Goal: Task Accomplishment & Management: Manage account settings

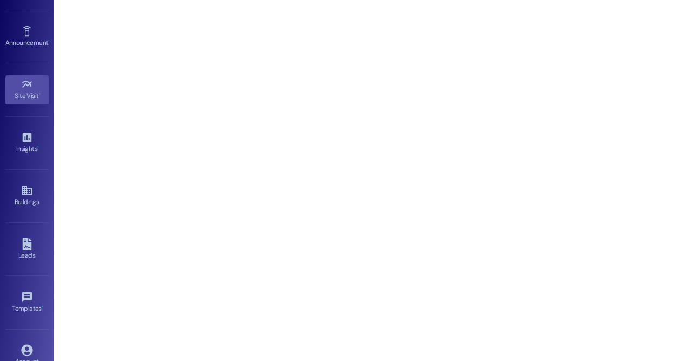
scroll to position [154, 0]
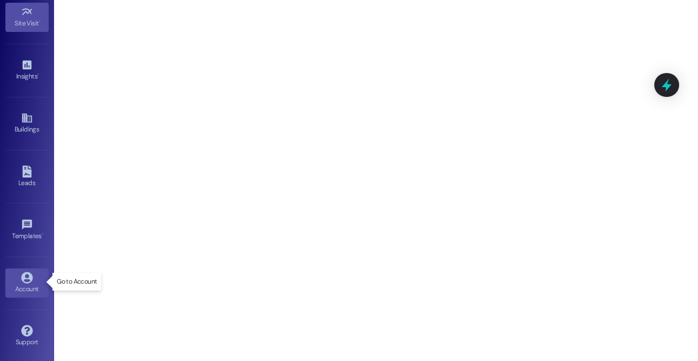
click at [23, 288] on div "Account" at bounding box center [27, 288] width 54 height 11
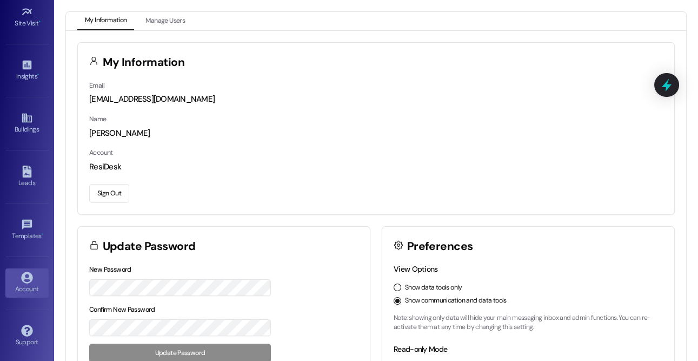
click at [113, 191] on button "Sign Out" at bounding box center [109, 193] width 40 height 19
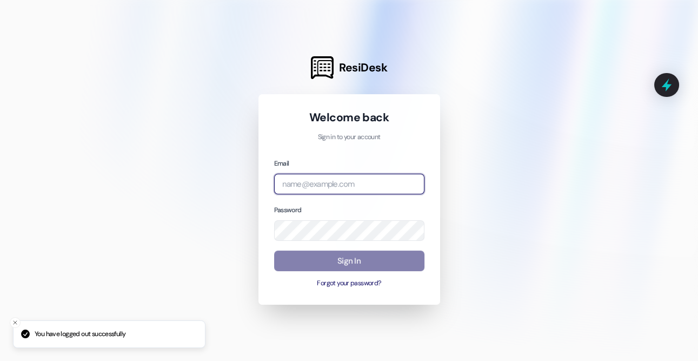
click at [291, 182] on input "email" at bounding box center [349, 184] width 150 height 21
click at [319, 176] on input "email" at bounding box center [349, 184] width 150 height 21
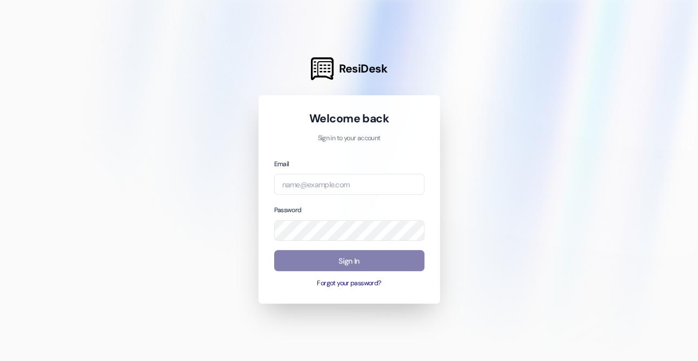
type input "automated-surveys-venture-communities@venture-communities.com"
